Goal: Task Accomplishment & Management: Use online tool/utility

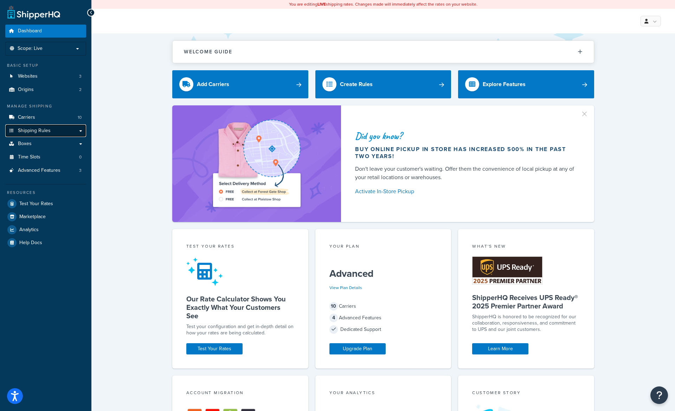
click at [30, 131] on span "Shipping Rules" at bounding box center [34, 131] width 33 height 6
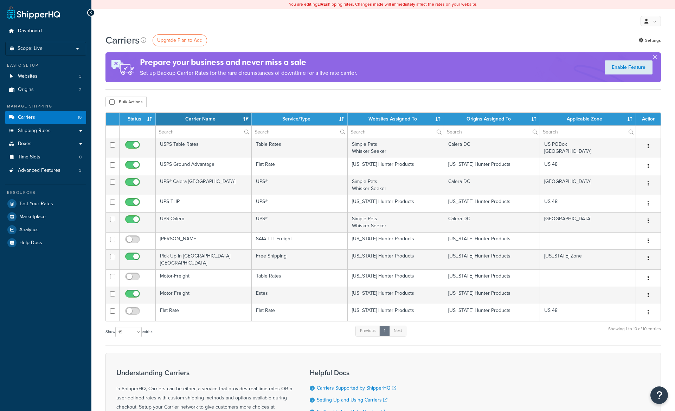
select select "15"
click at [33, 207] on link "Test Your Rates" at bounding box center [45, 204] width 81 height 13
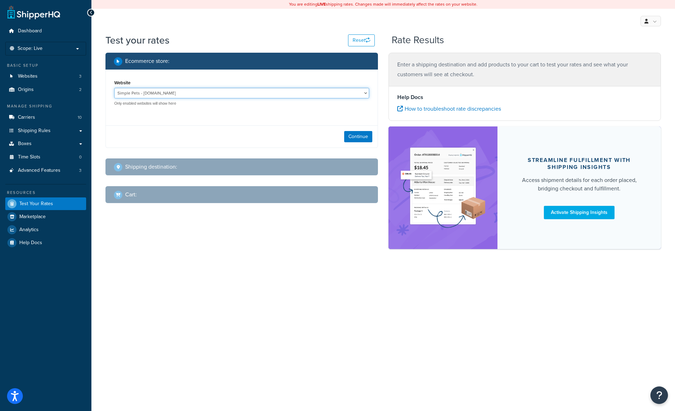
select select "849d9b401bed46090d9b0c1d446cbc23"
click option "Whisker Seeker - [URL][DOMAIN_NAME]" at bounding box center [0, 0] width 0 height 0
click at [362, 138] on button "Continue" at bounding box center [358, 136] width 28 height 11
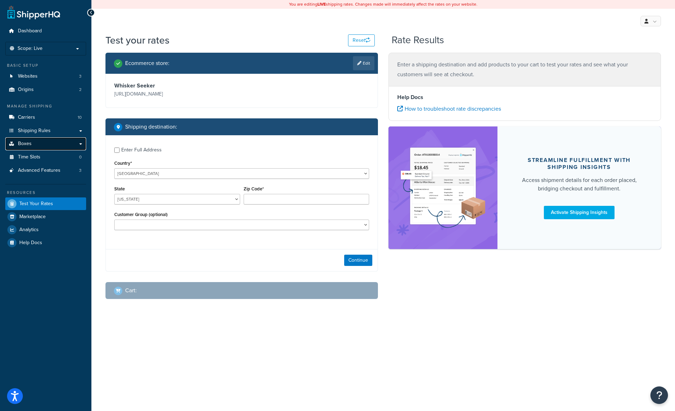
click at [42, 144] on link "Boxes" at bounding box center [45, 143] width 81 height 13
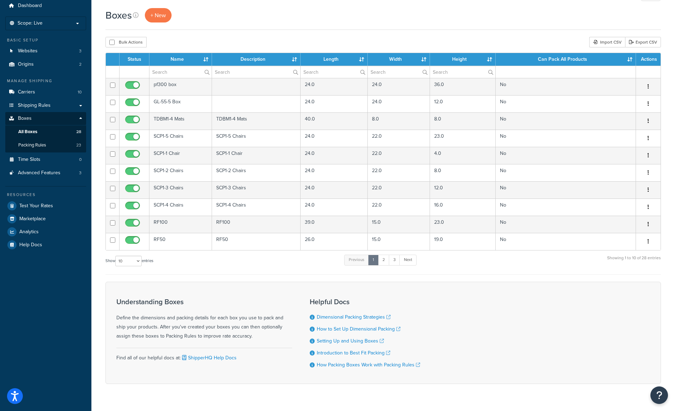
scroll to position [26, 0]
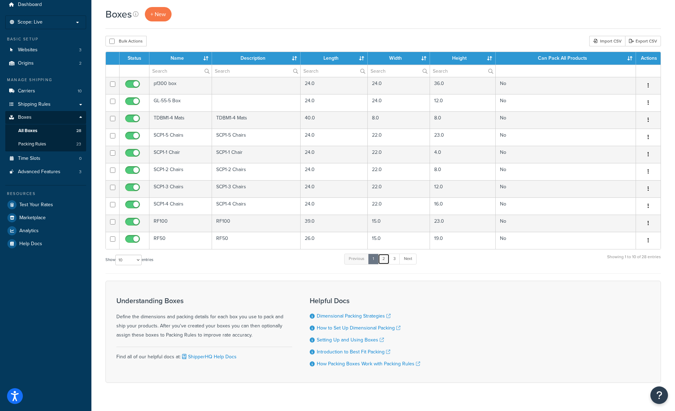
click at [387, 258] on link "2" at bounding box center [384, 259] width 12 height 11
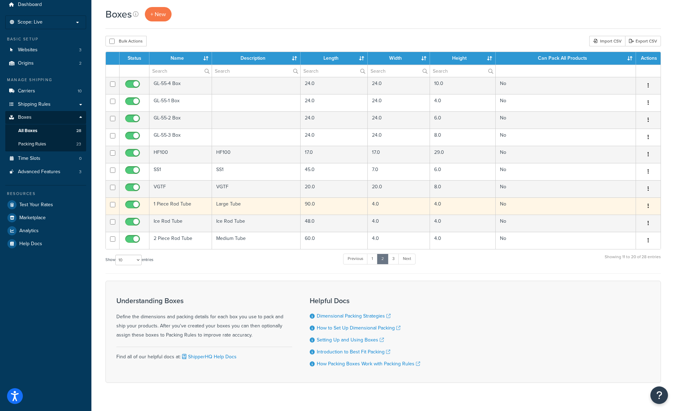
click at [302, 206] on td "90.0" at bounding box center [334, 206] width 67 height 17
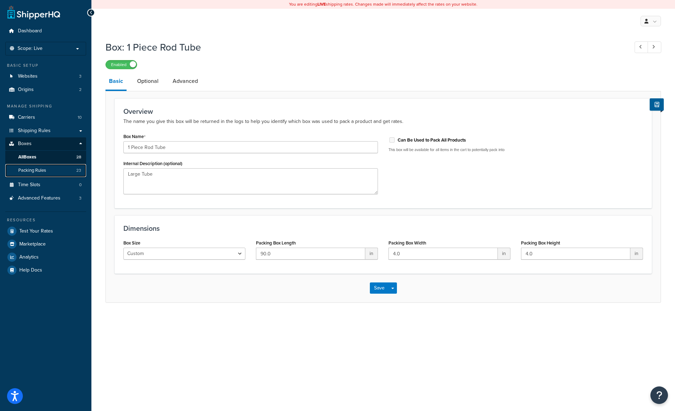
click at [37, 171] on span "Packing Rules" at bounding box center [32, 171] width 28 height 6
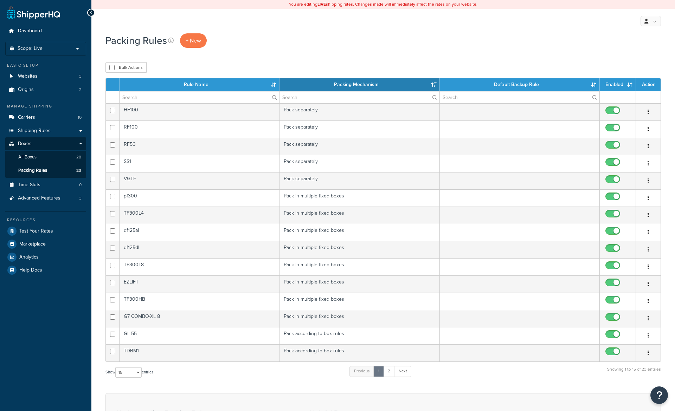
select select "15"
click at [405, 373] on link "Next" at bounding box center [402, 371] width 17 height 11
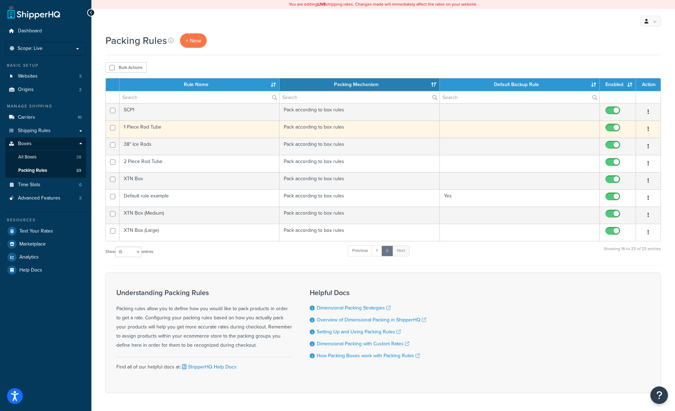
click at [223, 126] on td "1 Piece Rod Tube" at bounding box center [200, 129] width 160 height 17
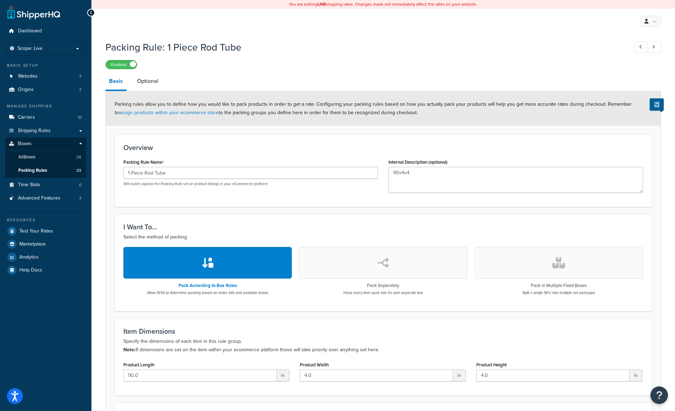
click at [501, 59] on div "Packing Rule: 1 Piece Rod Tube Enabled" at bounding box center [382, 53] width 555 height 32
click at [42, 230] on span "Test Your Rates" at bounding box center [36, 232] width 34 height 6
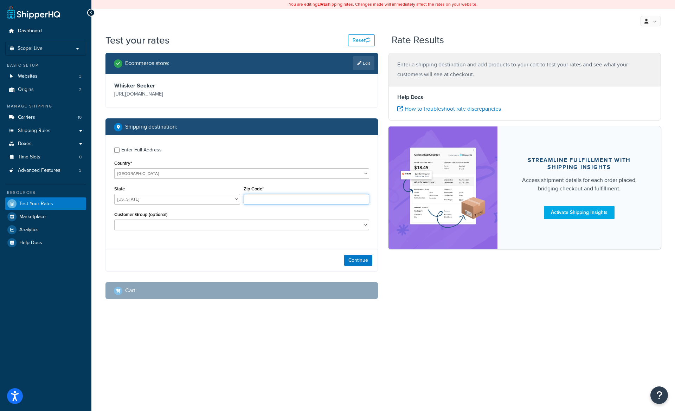
click at [261, 199] on input "Zip Code*" at bounding box center [307, 199] width 126 height 11
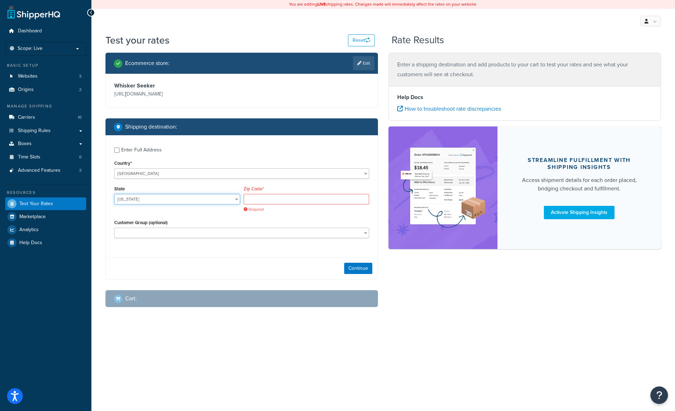
click at [114, 194] on select "[US_STATE] [US_STATE] [US_STATE] [US_STATE] [US_STATE] Armed Forces Americas Ar…" at bounding box center [177, 199] width 126 height 11
select select "IA"
click option "[US_STATE]" at bounding box center [0, 0] width 0 height 0
click at [288, 207] on div "Required" at bounding box center [307, 203] width 126 height 18
click at [277, 201] on input "Zip Code*" at bounding box center [307, 199] width 126 height 11
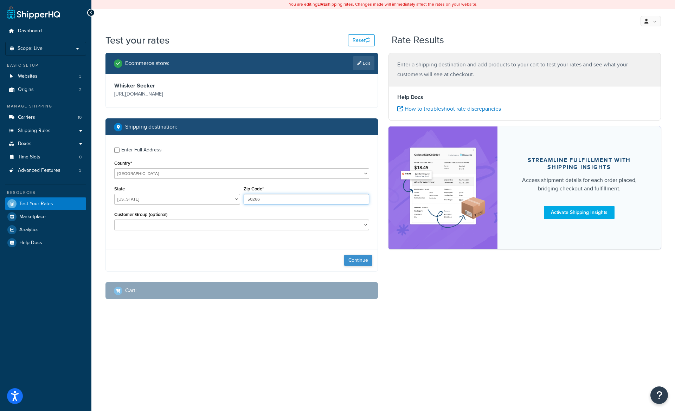
type input "50266"
click at [358, 262] on button "Continue" at bounding box center [358, 260] width 28 height 11
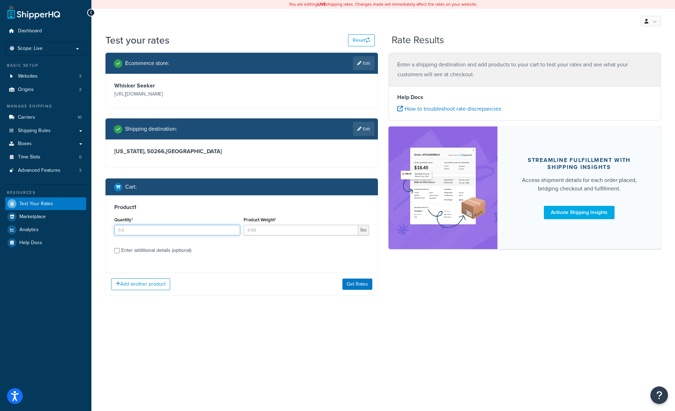
click at [167, 231] on input "Quantity*" at bounding box center [177, 230] width 126 height 11
type input "1"
type input "12.7"
click at [146, 250] on div "Enter additional details (optional)" at bounding box center [156, 251] width 70 height 10
click at [120, 250] on input "Enter additional details (optional)" at bounding box center [116, 250] width 5 height 5
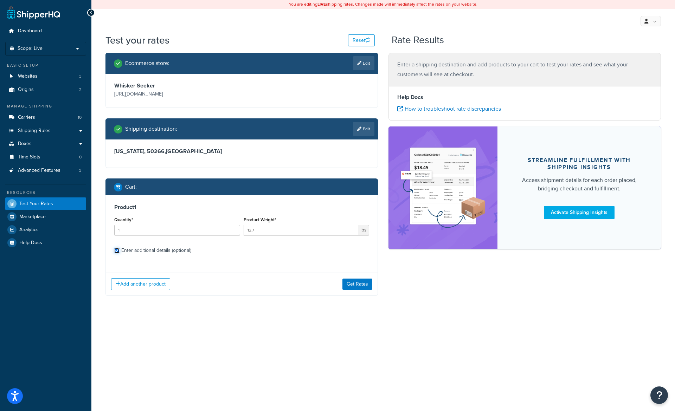
checkbox input "true"
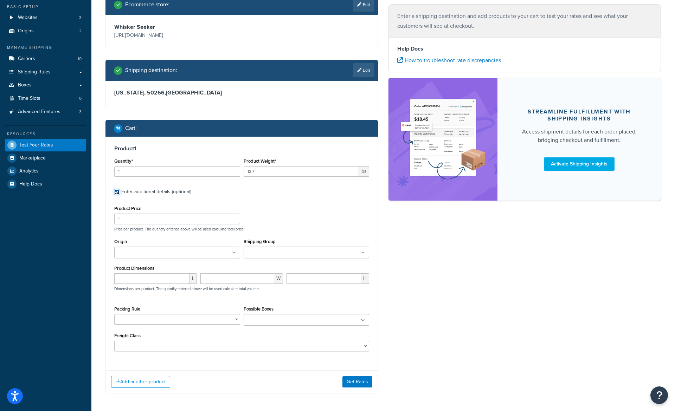
scroll to position [88, 0]
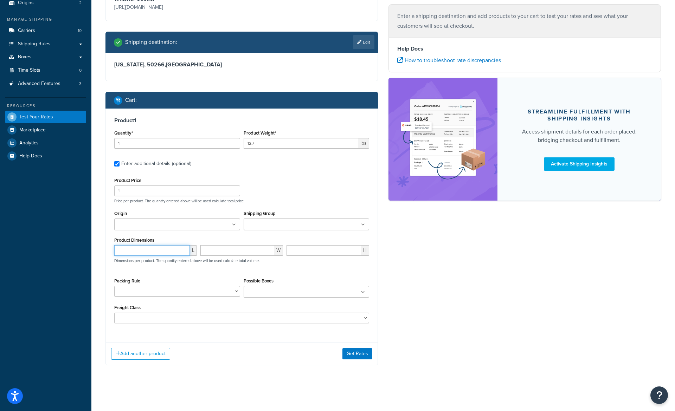
click at [150, 250] on input "number" at bounding box center [152, 250] width 76 height 11
type input "48"
type input "0.5"
click at [359, 352] on button "Get Rates" at bounding box center [357, 353] width 30 height 11
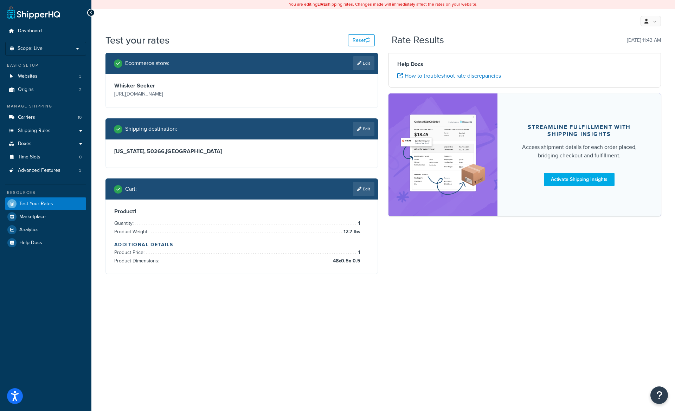
scroll to position [0, 0]
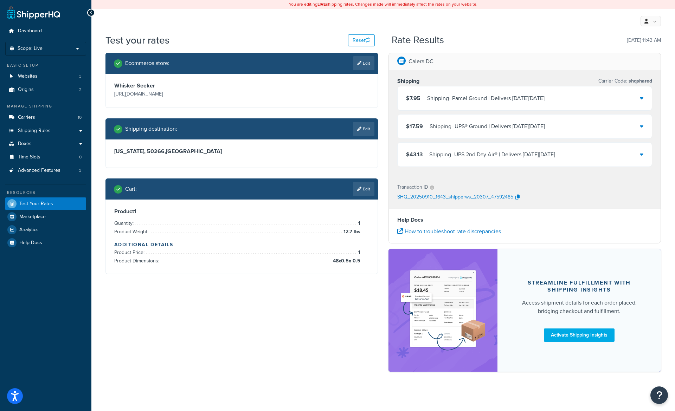
click at [435, 159] on div "Shipping - UPS 2nd Day Air® | Delivers [DATE][DATE]" at bounding box center [492, 155] width 126 height 10
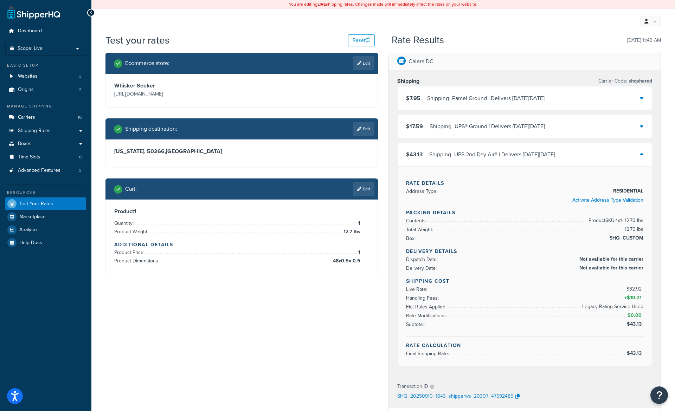
click at [455, 124] on div "Shipping - UPS® Ground | Delivers [DATE][DATE]" at bounding box center [487, 127] width 115 height 10
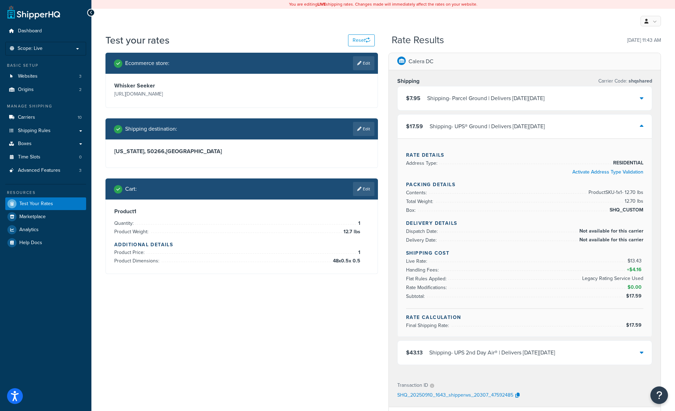
click at [455, 124] on div "Shipping - UPS® Ground | Delivers [DATE][DATE]" at bounding box center [487, 127] width 115 height 10
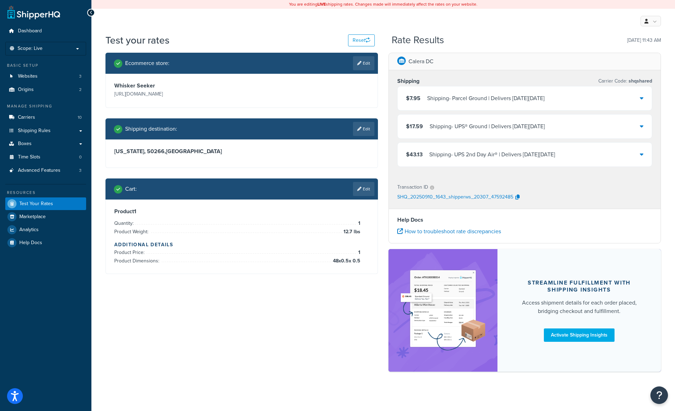
click at [459, 153] on div "Shipping - UPS 2nd Day Air® | Delivers [DATE][DATE]" at bounding box center [492, 155] width 126 height 10
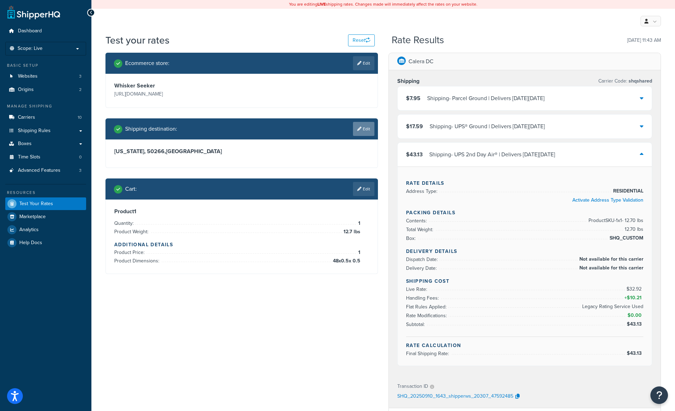
click at [360, 133] on link "Edit" at bounding box center [363, 129] width 21 height 14
select select "IA"
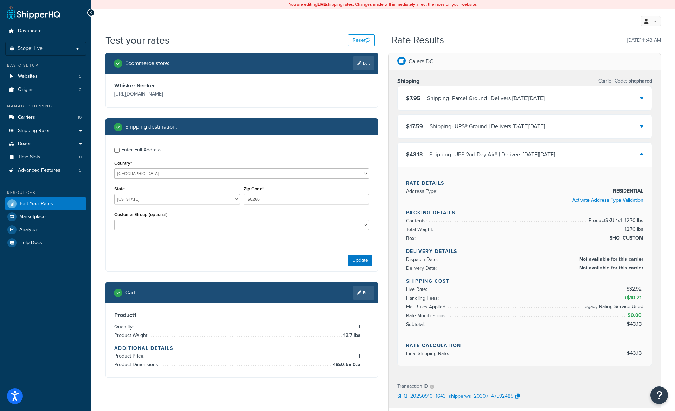
click at [136, 148] on div "Enter Full Address" at bounding box center [141, 150] width 40 height 10
click at [120, 148] on input "Enter Full Address" at bounding box center [116, 150] width 5 height 5
checkbox input "true"
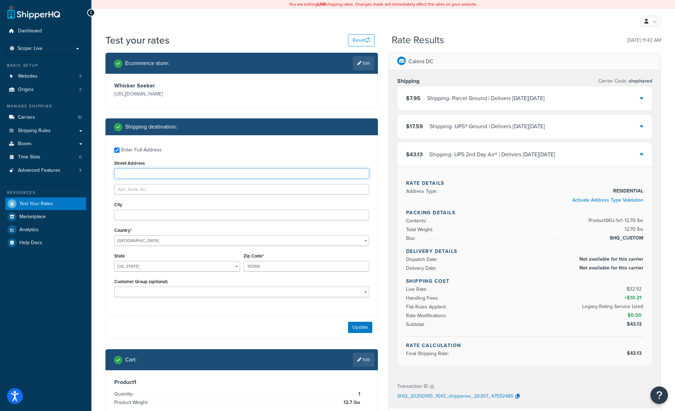
click at [140, 170] on input "Street Address" at bounding box center [241, 173] width 255 height 11
type input "[STREET_ADDRESS]"
type input "[GEOGRAPHIC_DATA]"
click at [358, 330] on button "Update" at bounding box center [360, 327] width 24 height 11
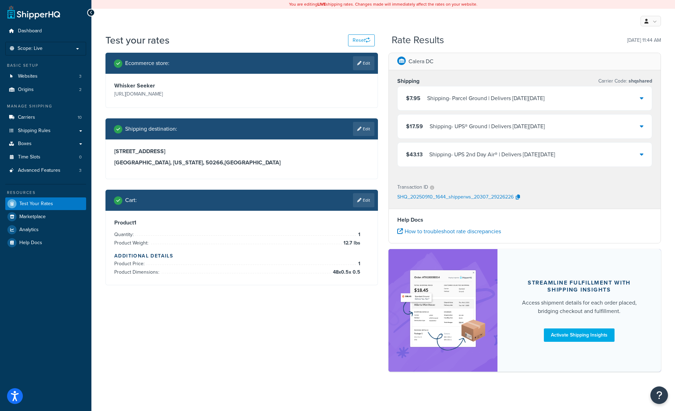
click at [468, 149] on div "$43.13 Shipping - UPS 2nd Day Air® | Delivers [DATE][DATE]" at bounding box center [525, 155] width 254 height 24
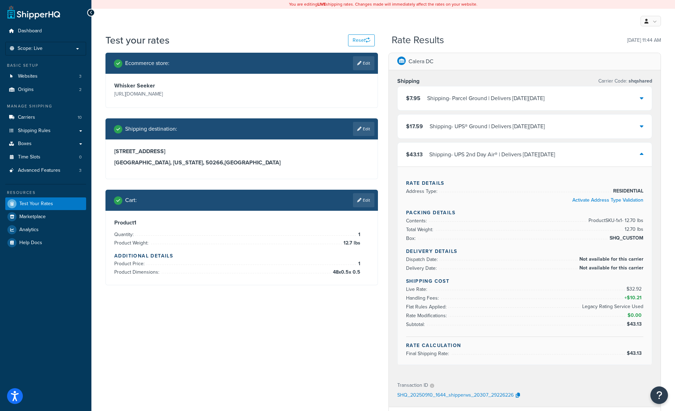
click at [468, 149] on div "$43.13 Shipping - UPS 2nd Day Air® | Delivers [DATE][DATE]" at bounding box center [525, 155] width 254 height 24
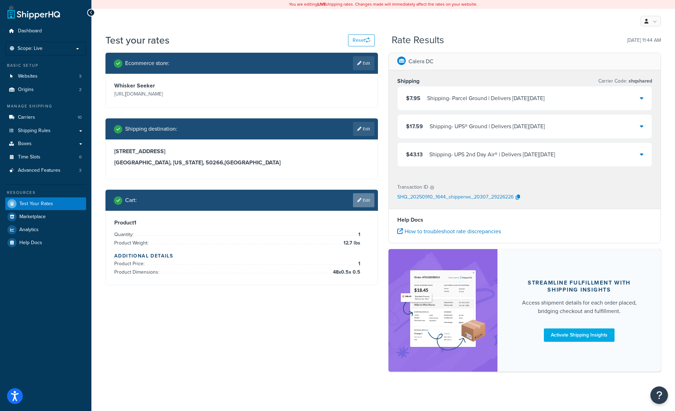
click at [356, 204] on link "Edit" at bounding box center [363, 200] width 21 height 14
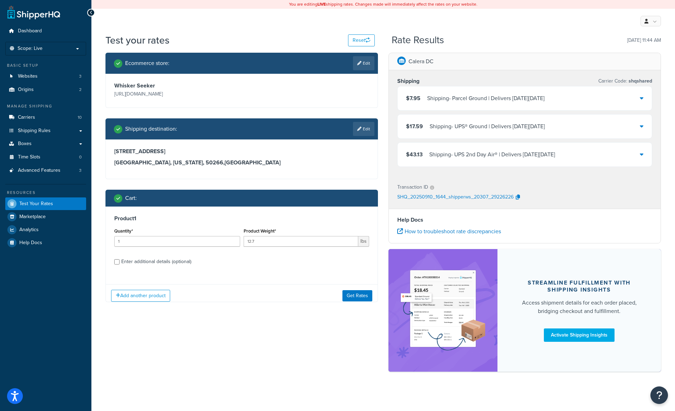
scroll to position [3, 0]
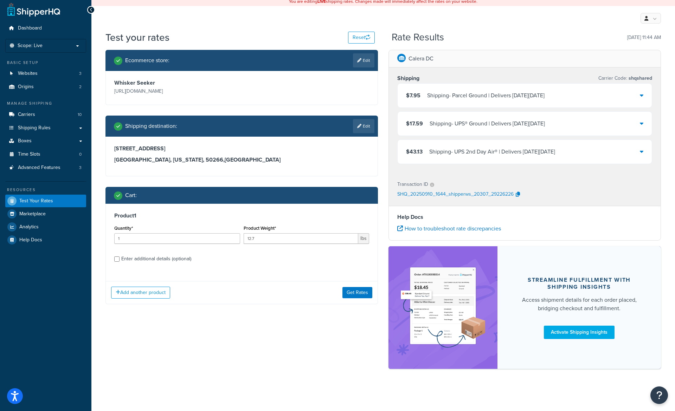
click at [149, 261] on div "Enter additional details (optional)" at bounding box center [156, 259] width 70 height 10
click at [120, 261] on input "Enter additional details (optional)" at bounding box center [116, 259] width 5 height 5
checkbox input "true"
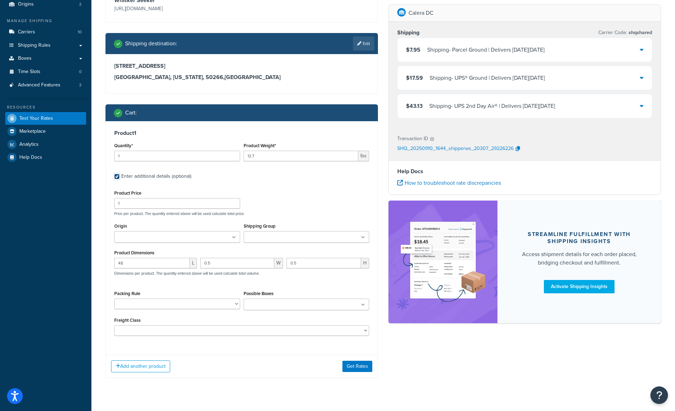
scroll to position [89, 0]
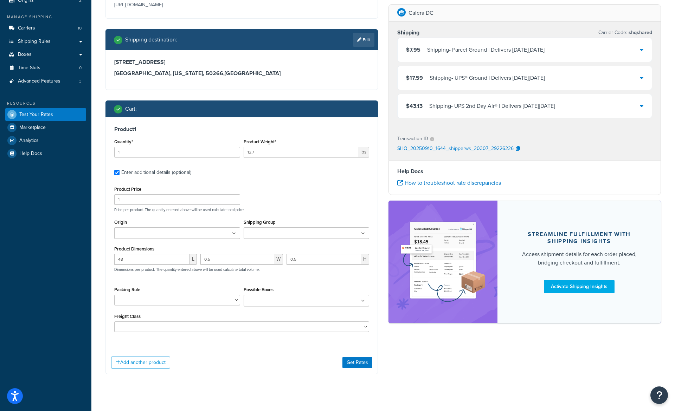
click at [262, 234] on input "Shipping Group" at bounding box center [277, 234] width 62 height 8
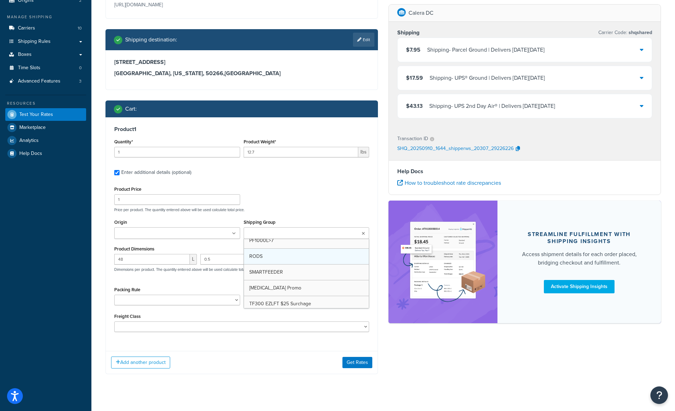
scroll to position [259, 0]
click at [354, 361] on button "Get Rates" at bounding box center [357, 359] width 30 height 11
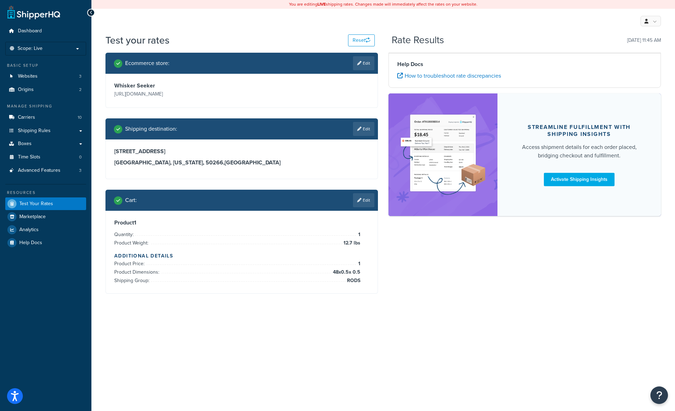
scroll to position [0, 0]
